Goal: Transaction & Acquisition: Purchase product/service

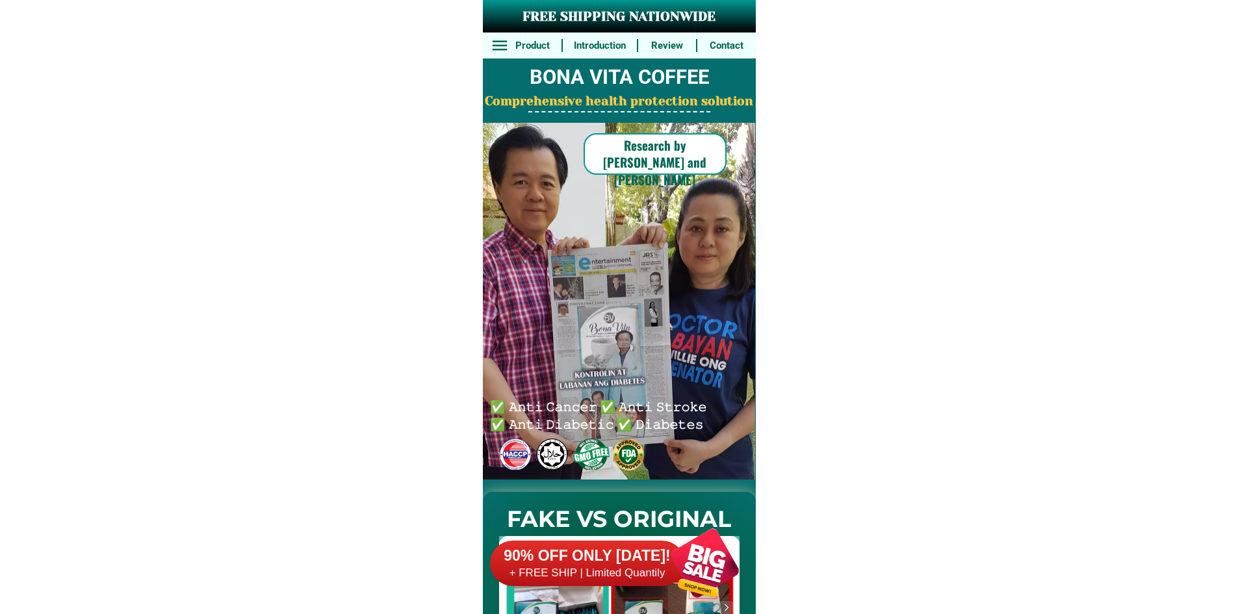
click at [633, 533] on div "90% OFF ONLY TODAY! + FREE SHIP | Limited Quantily" at bounding box center [623, 563] width 266 height 102
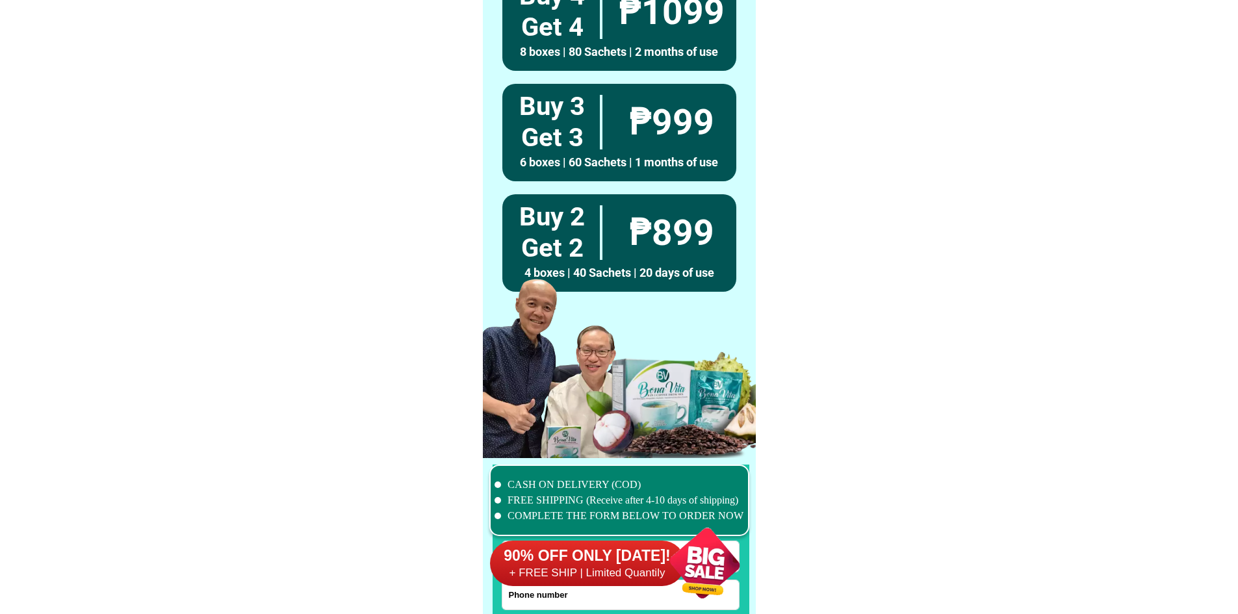
scroll to position [10100, 0]
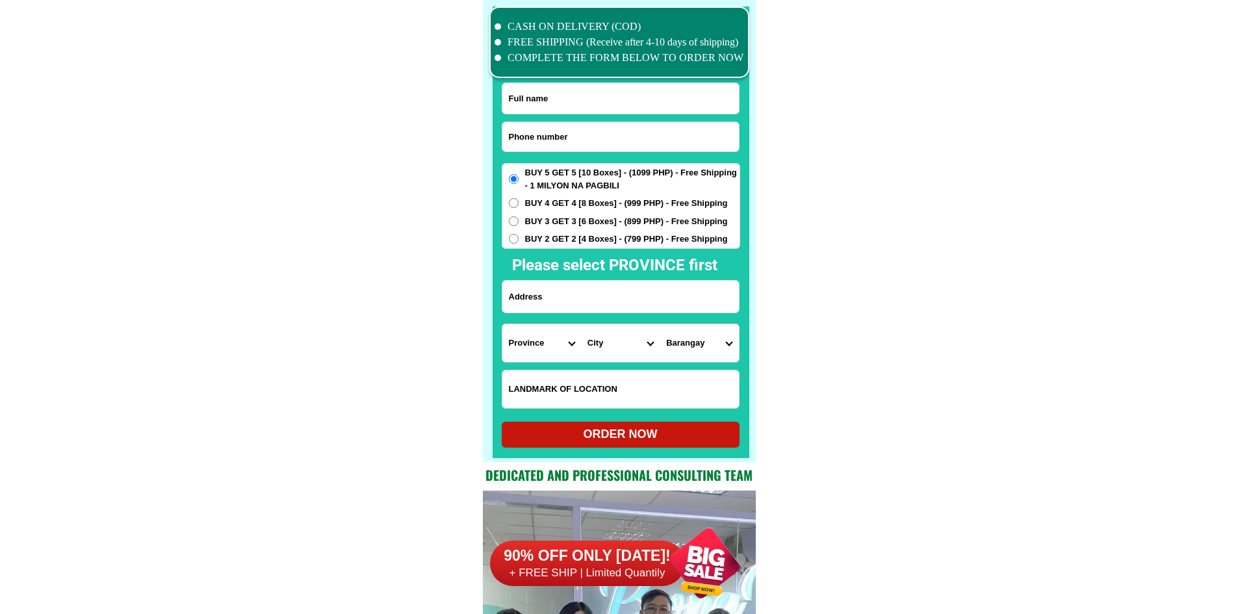
click at [682, 141] on input "Input phone_number" at bounding box center [620, 136] width 236 height 29
click at [574, 112] on input "Input full_name" at bounding box center [620, 98] width 236 height 31
paste input "09456651028"
type input "09456651028"
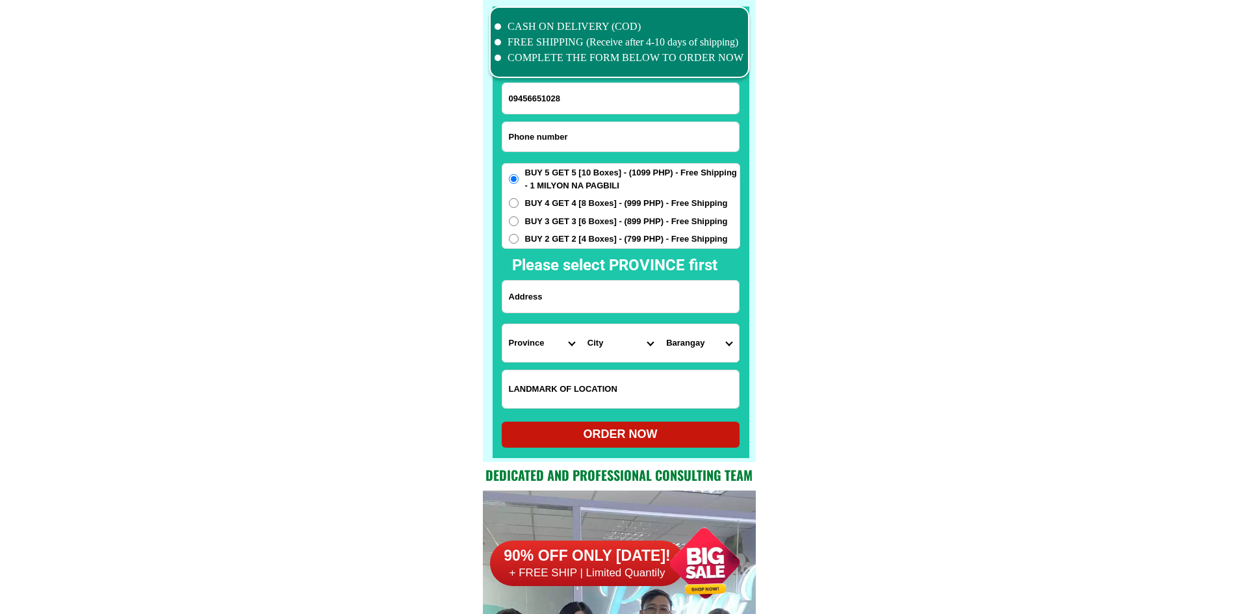
click at [627, 127] on input "Input phone_number" at bounding box center [620, 136] width 236 height 29
click at [643, 101] on input "09456651028" at bounding box center [620, 98] width 236 height 31
click at [630, 140] on input "Input phone_number" at bounding box center [620, 136] width 236 height 29
paste input "09456651028"
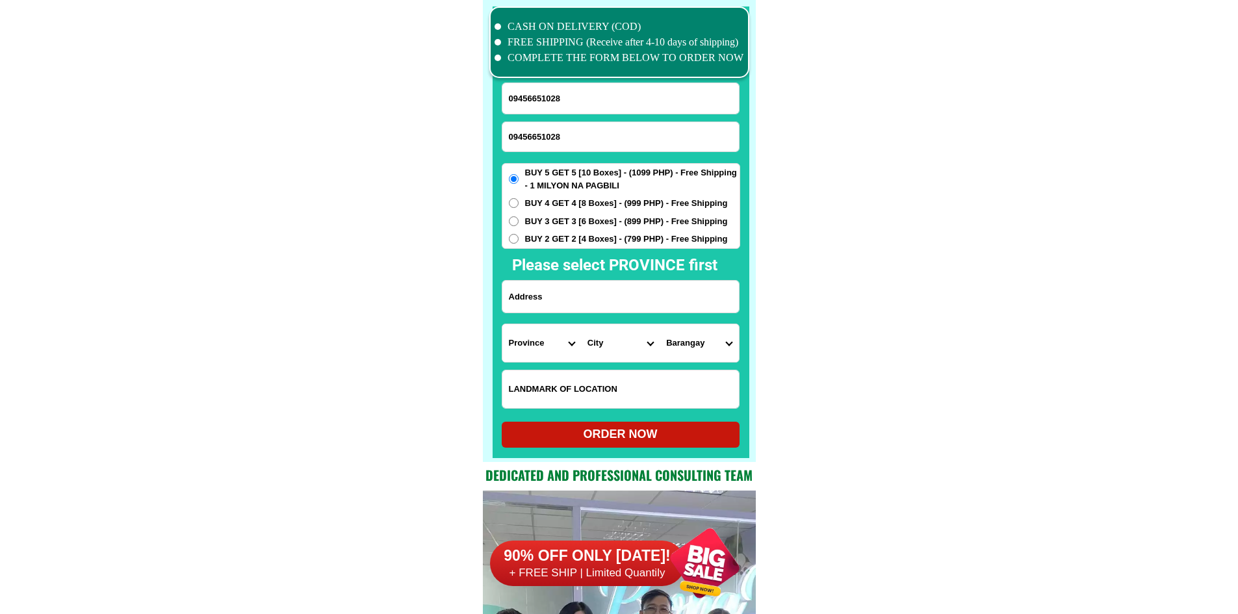
type input "09456651028"
click at [600, 93] on input "09456651028" at bounding box center [620, 98] width 236 height 31
paste input "thirza lim"
type input "thirza lim"
click at [574, 286] on input "Input address" at bounding box center [620, 297] width 236 height 32
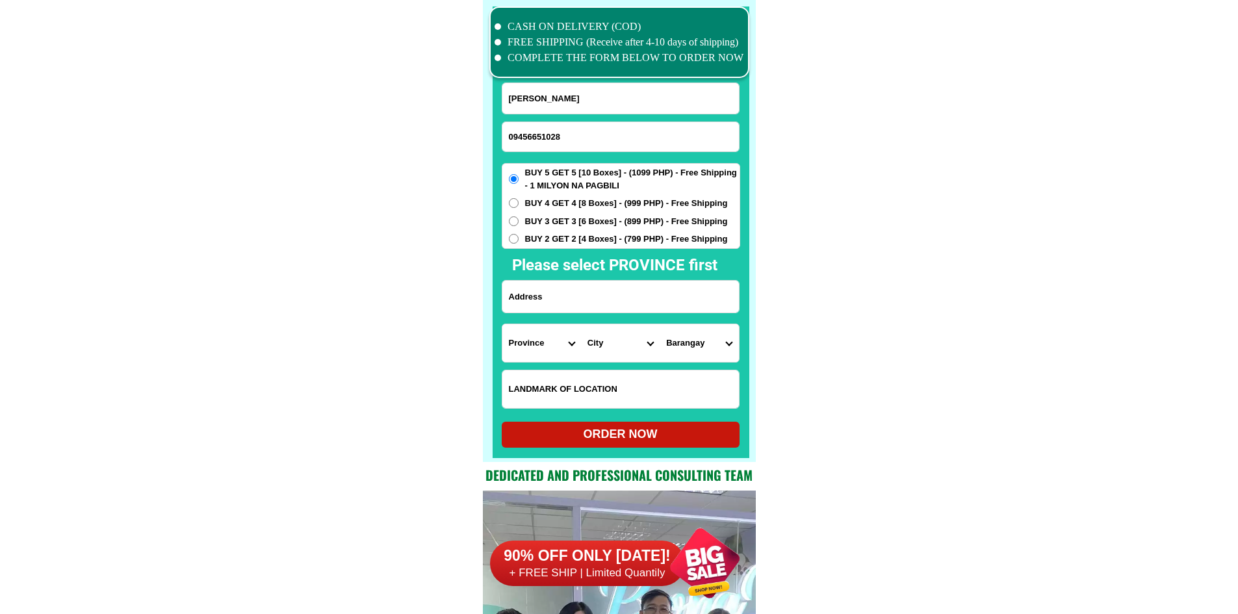
paste input "banua cst.trinidad tetuan zambo city"
type input "banua cst.trinidad tetuan zambo city"
click at [557, 335] on select "Province [GEOGRAPHIC_DATA] [GEOGRAPHIC_DATA] [GEOGRAPHIC_DATA] [GEOGRAPHIC_DATA…" at bounding box center [541, 343] width 79 height 38
select select "63_427"
click at [607, 346] on select "City Bayog Dimataling Dinas Dumalinao Dumingag Guipos Josefina Kumalarang Laban…" at bounding box center [620, 343] width 79 height 38
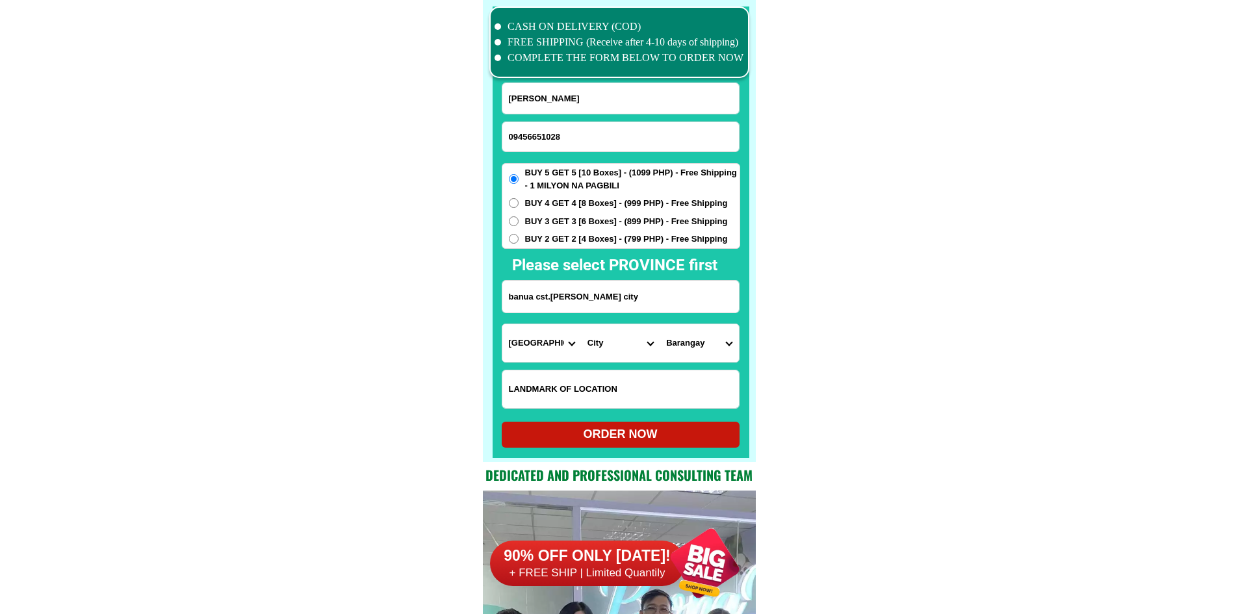
select select "63_4274669"
click at [740, 334] on div at bounding box center [620, 232] width 257 height 452
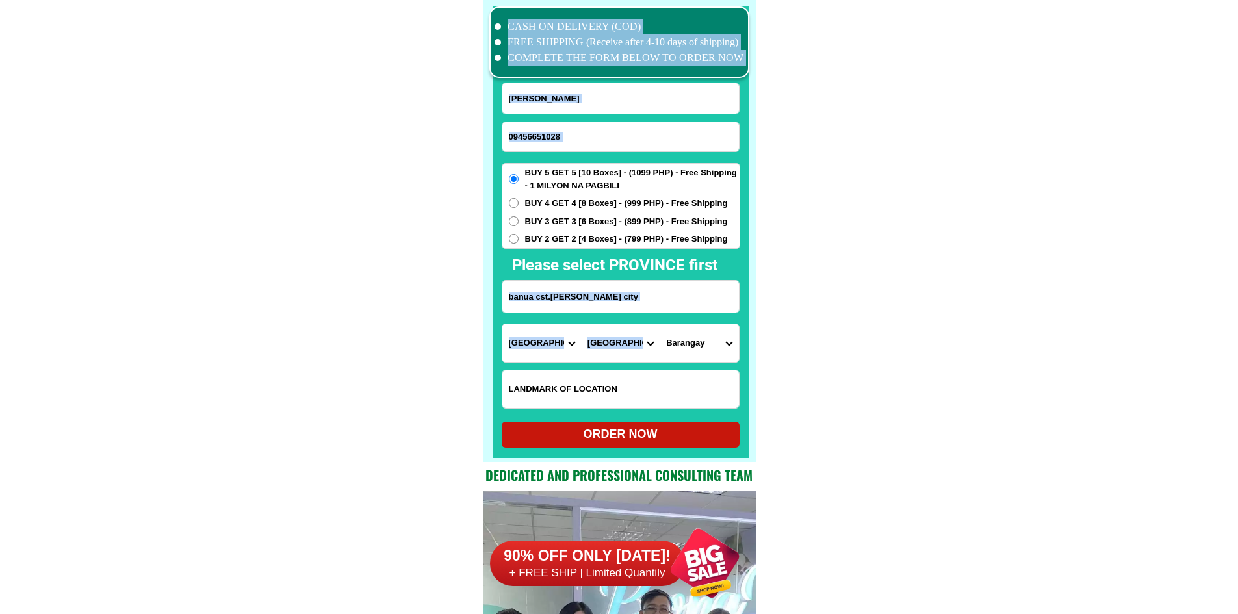
drag, startPoint x: 740, startPoint y: 334, endPoint x: 732, endPoint y: 336, distance: 8.0
click at [732, 336] on div "CASH ON DELIVERY (COD) FREE SHIPPING (Receive after 4-10 days of shipping) COMP…" at bounding box center [619, 231] width 273 height 462
click at [732, 336] on select "Barangay Arena blanco Ayala Baliwasan Baluno Barangay zone i (pob.) Barangay zo…" at bounding box center [698, 343] width 79 height 38
select select "63_42746696168"
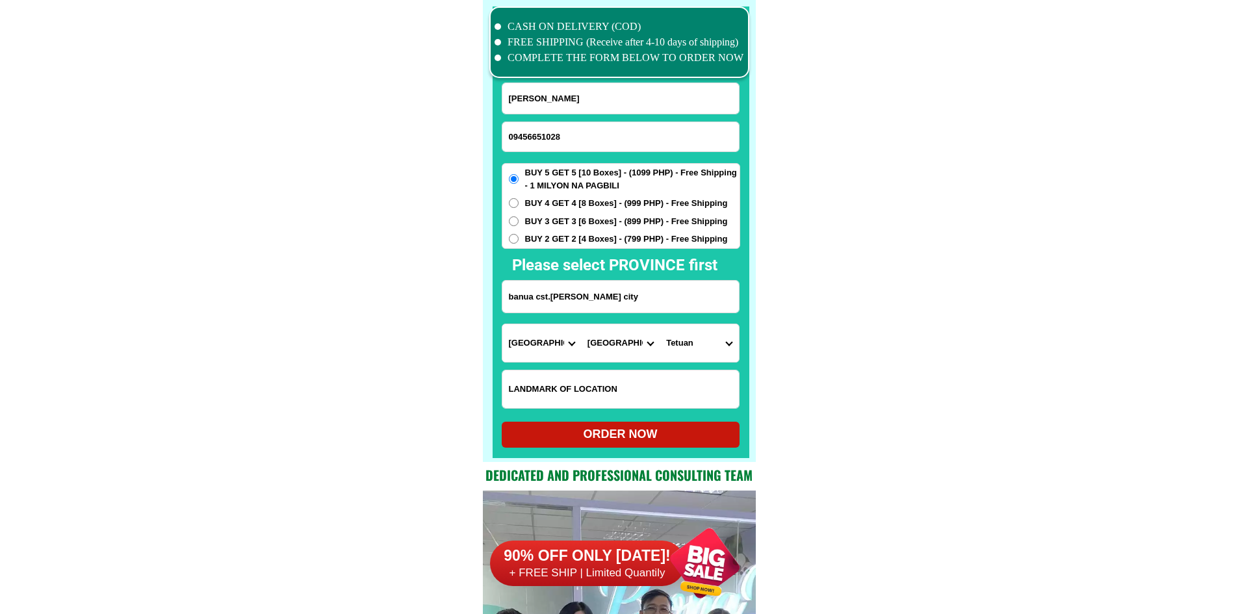
click at [709, 433] on div "ORDER NOW" at bounding box center [621, 435] width 238 height 18
type input "banua cst.trinidad tetuan zambo city"
radio input "true"
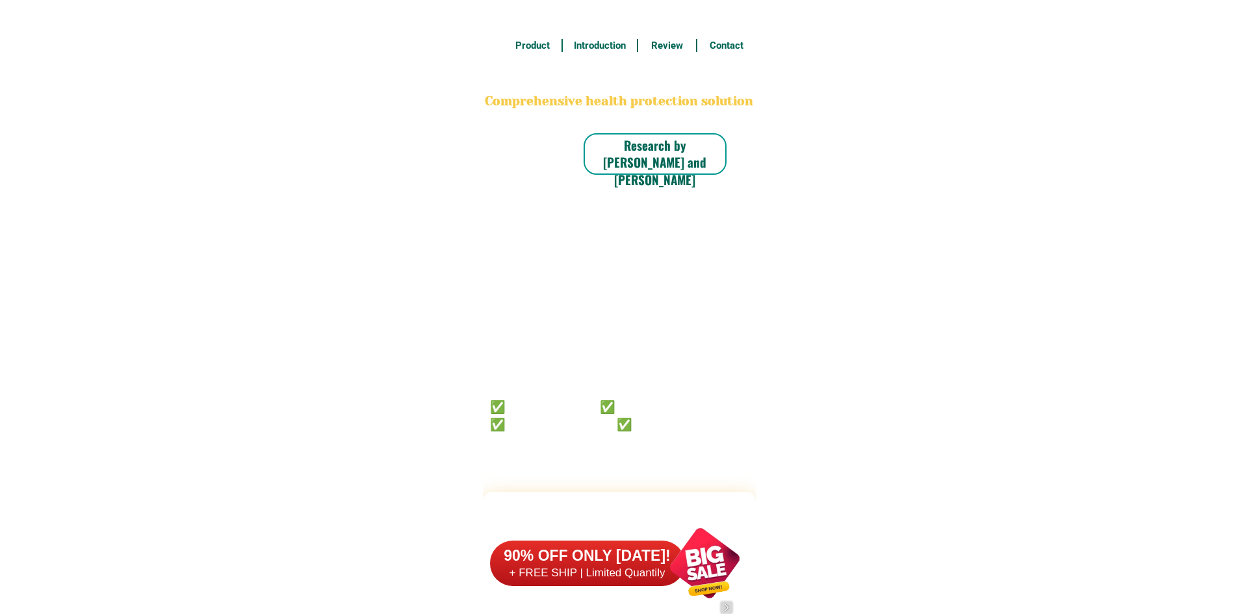
scroll to position [10100, 0]
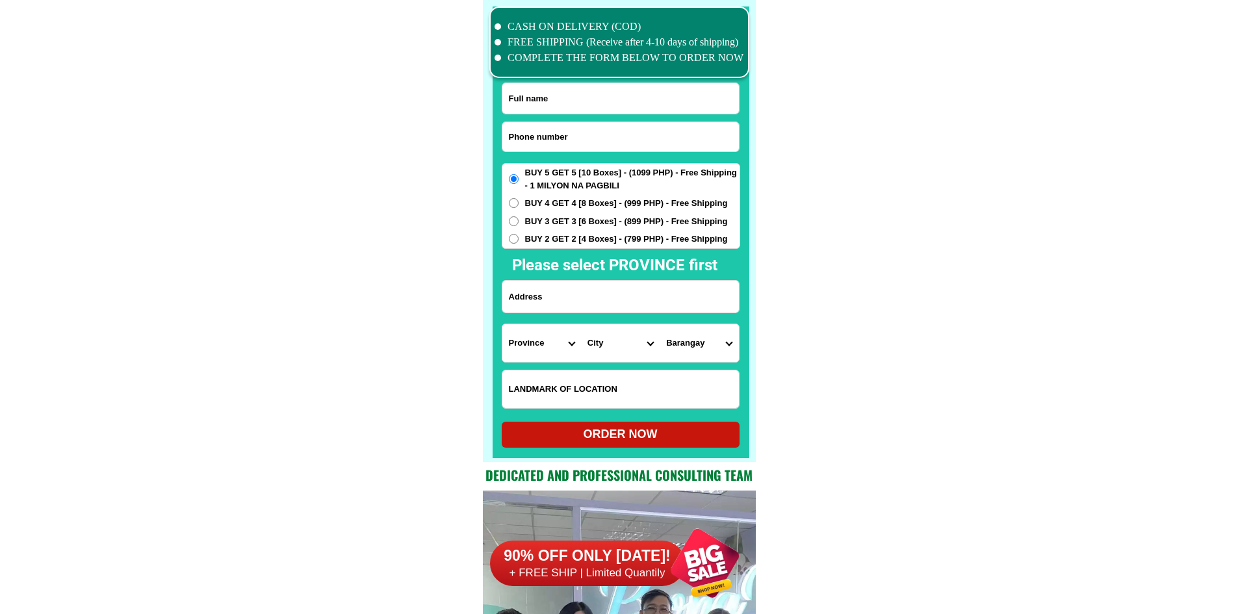
paste input "09303980551"
click at [636, 136] on input "09303980551" at bounding box center [620, 136] width 236 height 29
type input "09303980551"
paste input "[PERSON_NAME]"
click at [620, 105] on input "Input full_name" at bounding box center [620, 98] width 236 height 31
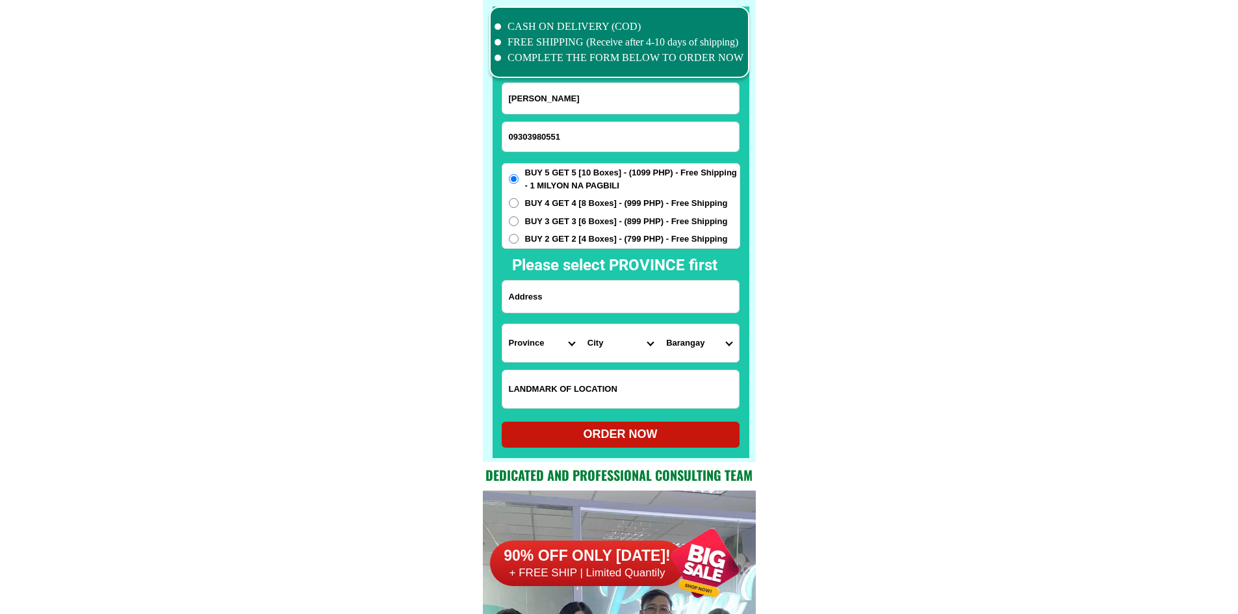
type input "[PERSON_NAME]"
paste input "[GEOGRAPHIC_DATA]. Bagueng.Tinongdan Itogon Benguet"
click at [591, 300] on input "[GEOGRAPHIC_DATA]. Bagueng.Tinongdan Itogon Benguet" at bounding box center [620, 297] width 236 height 32
type input "[GEOGRAPHIC_DATA]. Bagueng.Tinongdan Itogon Benguet"
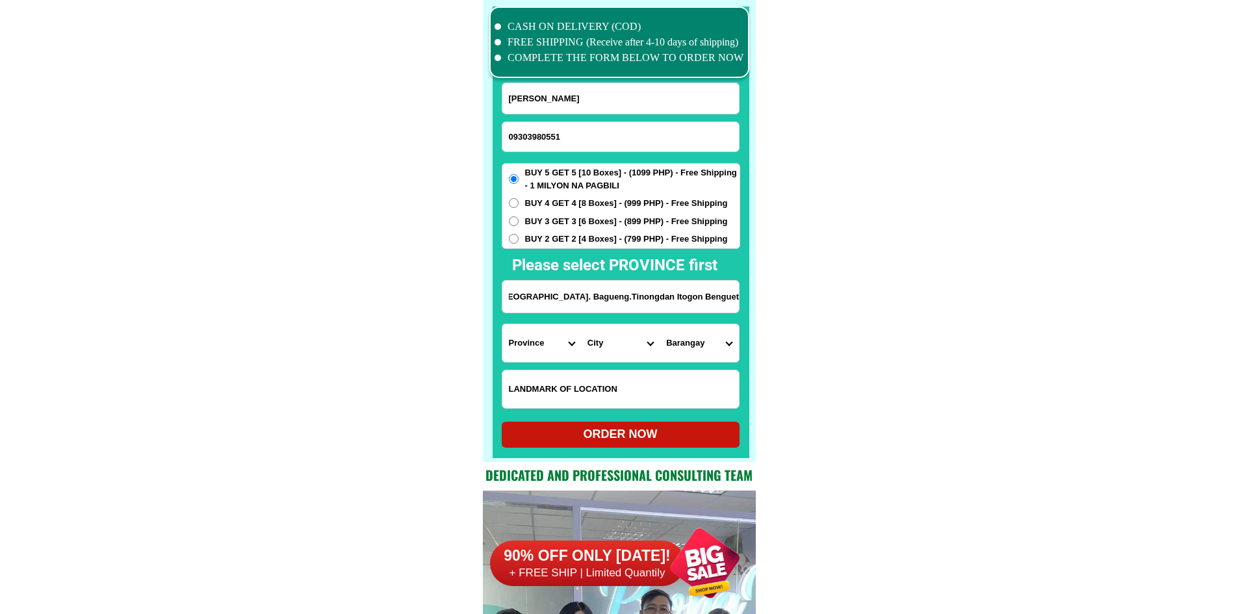
scroll to position [0, 0]
click at [523, 348] on select "Province [GEOGRAPHIC_DATA] [GEOGRAPHIC_DATA] [GEOGRAPHIC_DATA] [GEOGRAPHIC_DATA…" at bounding box center [541, 343] width 79 height 38
select select "63_695"
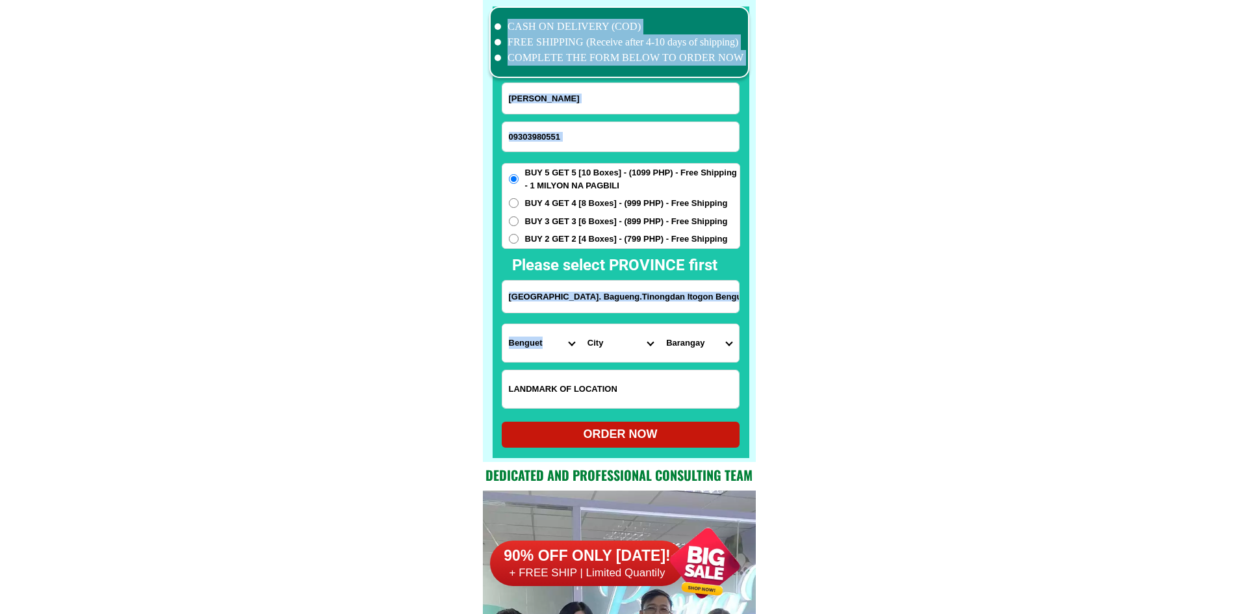
drag, startPoint x: 752, startPoint y: 390, endPoint x: 614, endPoint y: 338, distance: 147.8
click at [614, 338] on div "CASH ON DELIVERY (COD) FREE SHIPPING (Receive after 4-10 days of shipping) COMP…" at bounding box center [619, 231] width 273 height 462
click at [614, 338] on select "City Atok [GEOGRAPHIC_DATA]-city [GEOGRAPHIC_DATA] [GEOGRAPHIC_DATA] Buguias It…" at bounding box center [620, 343] width 79 height 38
select select "63_695602"
click at [712, 361] on select "Barangay Ampucao Dalupirip Gumatdang Loacan [GEOGRAPHIC_DATA] (central) [GEOGRA…" at bounding box center [698, 343] width 79 height 38
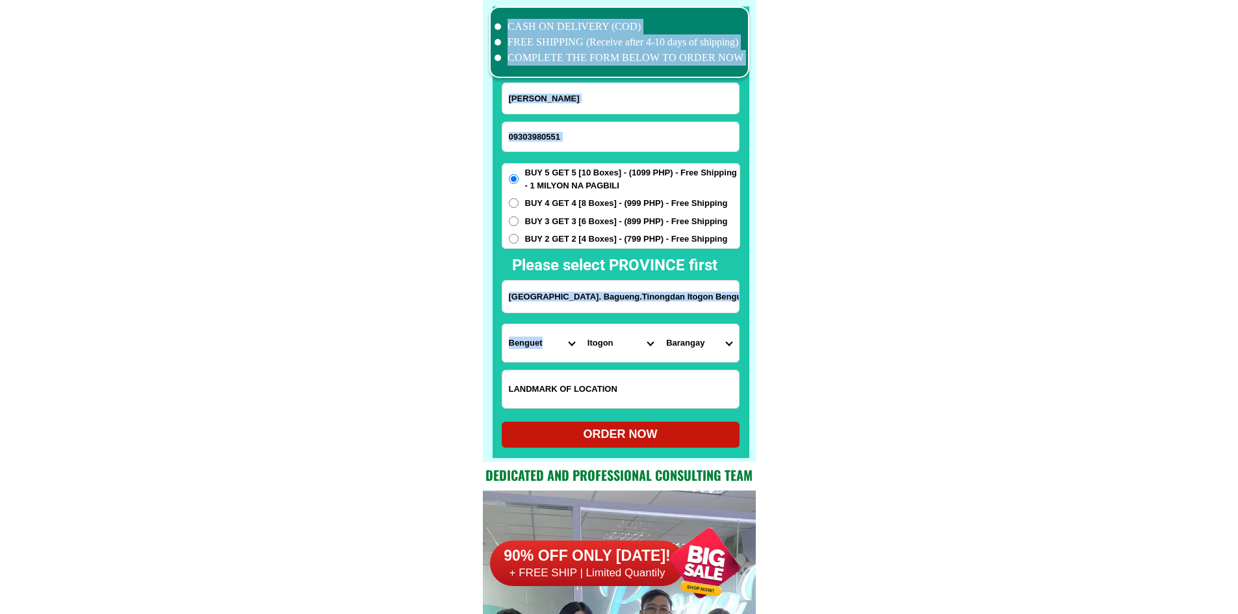
select select "63_69560283718"
click at [578, 432] on div "ORDER NOW" at bounding box center [621, 435] width 238 height 18
type input "[GEOGRAPHIC_DATA]. Bagueng.Tinongdan Itogon Benguet"
radio input "true"
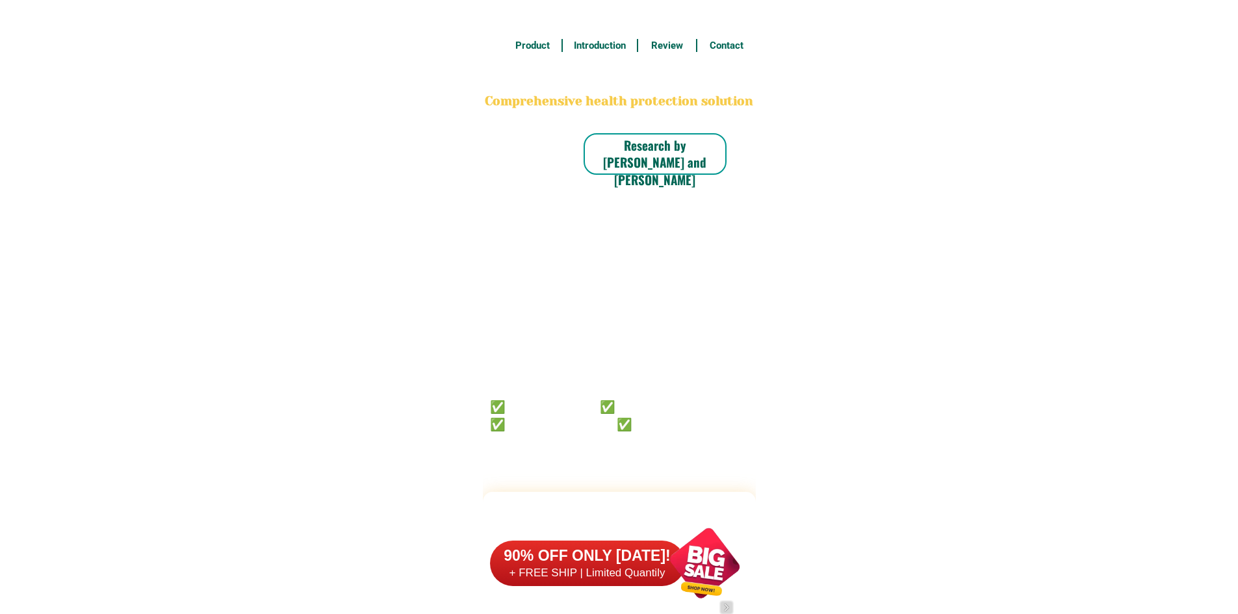
scroll to position [10100, 0]
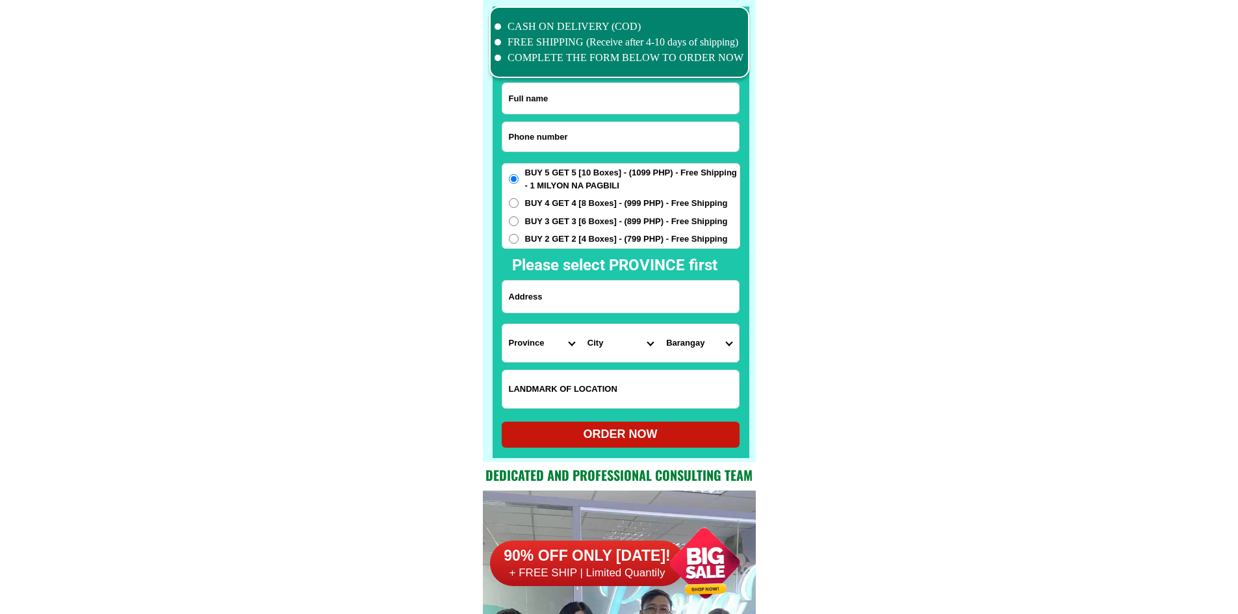
paste input "09161837499"
click at [547, 129] on input "09161837499" at bounding box center [620, 136] width 236 height 29
type input "09161837499"
click at [583, 97] on input "Input full_name" at bounding box center [620, 98] width 236 height 31
paste input "[PERSON_NAME]"
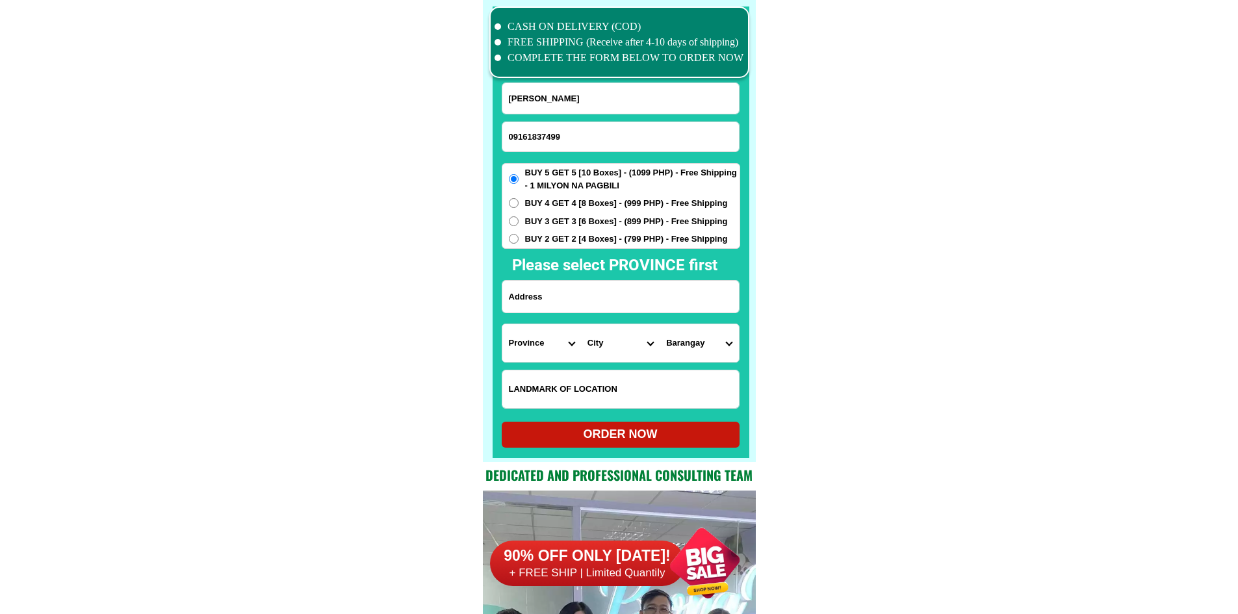
type input "[PERSON_NAME]"
